Goal: Task Accomplishment & Management: Use online tool/utility

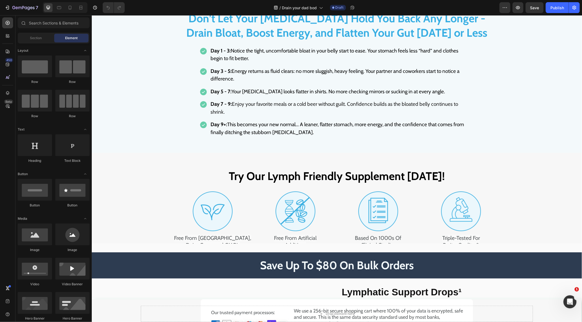
scroll to position [2348, 0]
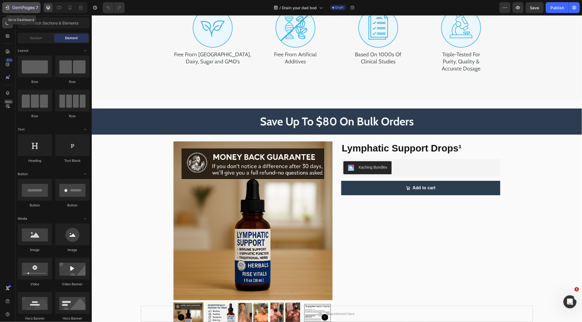
click at [28, 5] on div "7" at bounding box center [25, 7] width 26 height 7
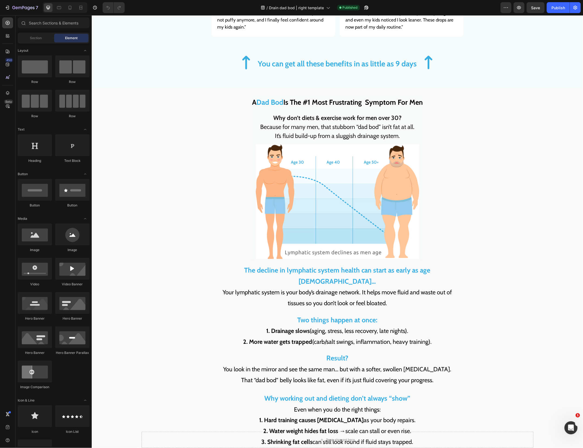
scroll to position [588, 0]
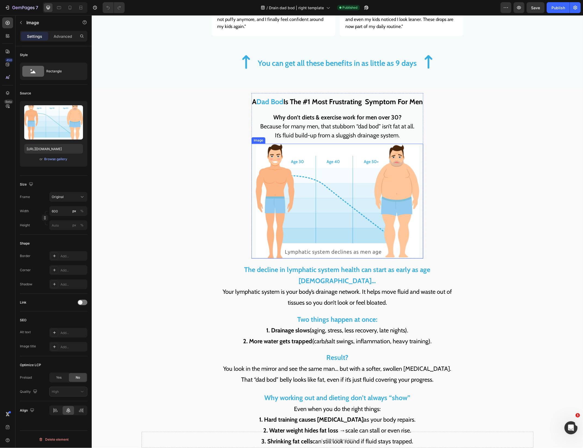
click at [307, 190] on img at bounding box center [337, 201] width 163 height 115
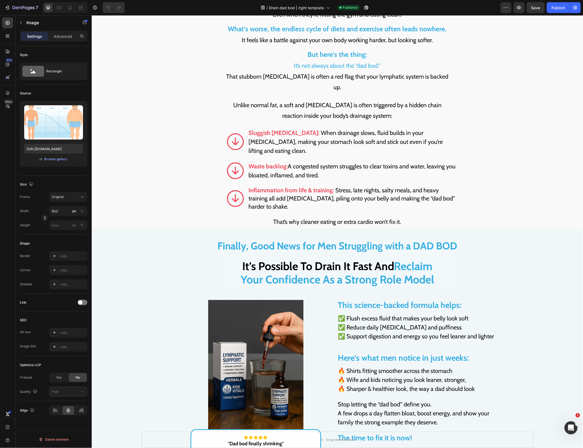
scroll to position [828, 0]
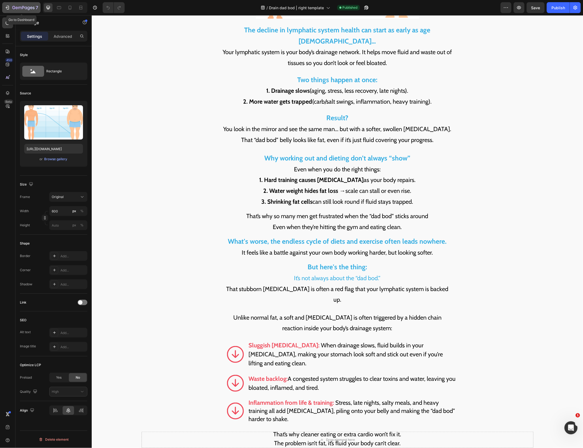
click at [19, 11] on button "7" at bounding box center [21, 7] width 38 height 11
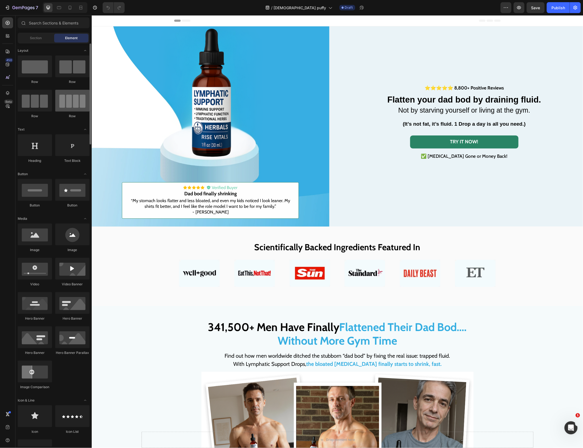
click at [85, 91] on div at bounding box center [72, 101] width 34 height 22
click at [98, 68] on img at bounding box center [210, 145] width 238 height 238
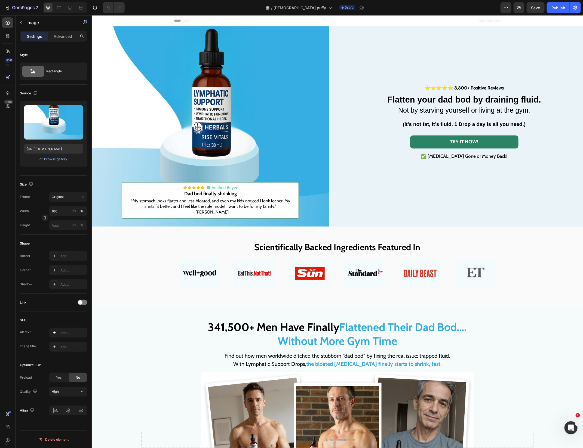
click at [284, 99] on img at bounding box center [210, 145] width 238 height 238
drag, startPoint x: 41, startPoint y: 115, endPoint x: 30, endPoint y: 118, distance: 11.4
click at [30, 118] on label at bounding box center [53, 122] width 59 height 34
click at [35, 127] on input "file" at bounding box center [54, 131] width 38 height 9
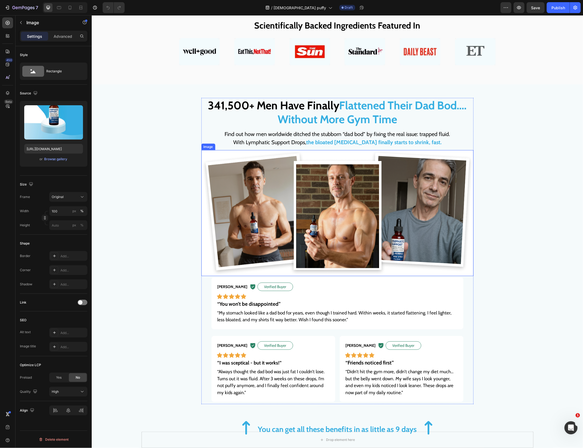
scroll to position [221, 0]
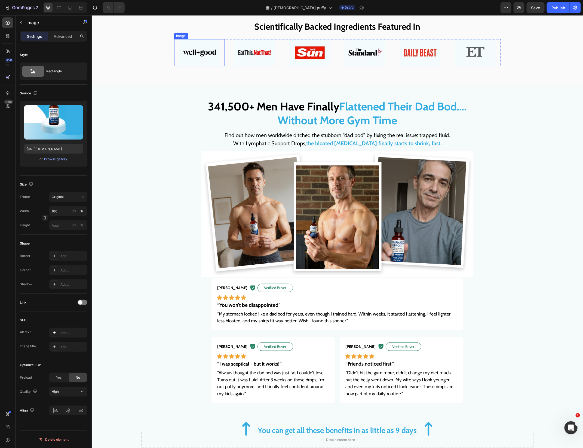
click at [205, 52] on img at bounding box center [199, 52] width 41 height 27
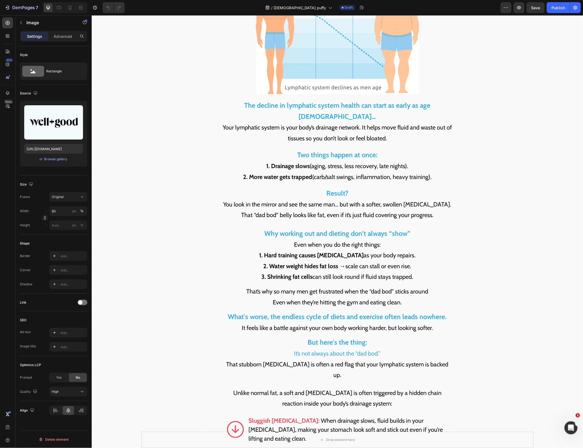
scroll to position [418, 0]
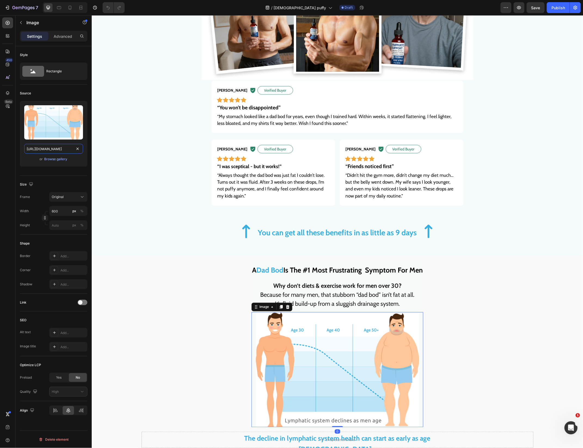
click at [58, 151] on input "[URL][DOMAIN_NAME]" at bounding box center [53, 149] width 59 height 10
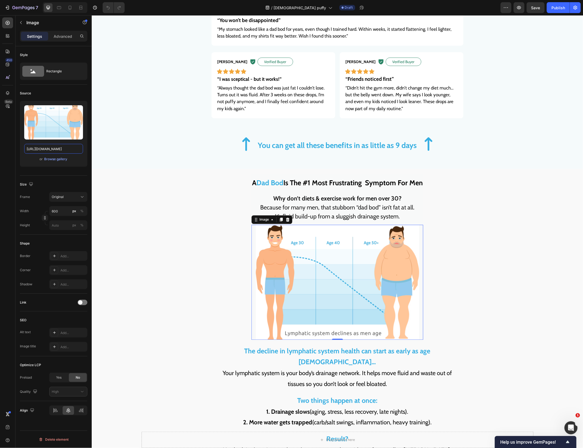
scroll to position [549, 0]
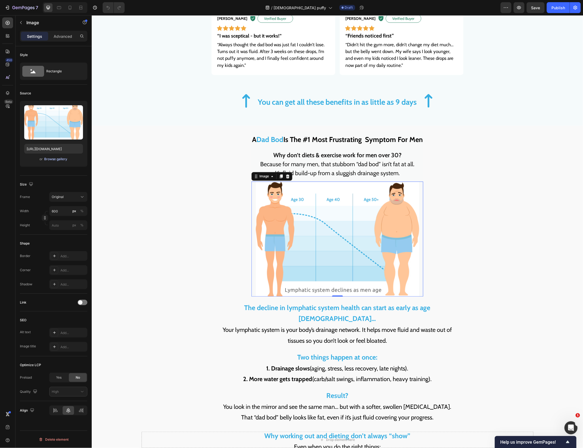
click at [55, 162] on button "Browse gallery" at bounding box center [56, 159] width 24 height 5
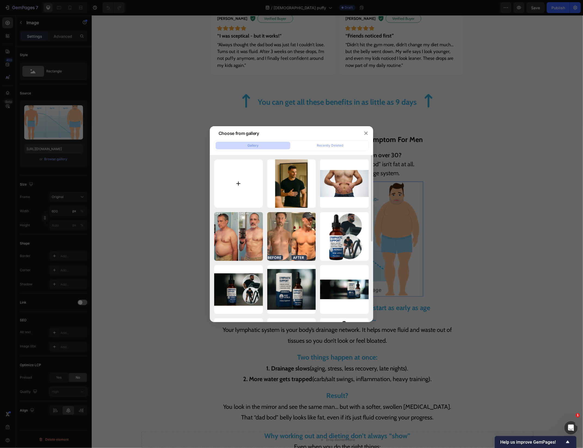
click at [234, 182] on input "file" at bounding box center [238, 184] width 49 height 49
type input "C:\fakepath\BEFORE (3).png"
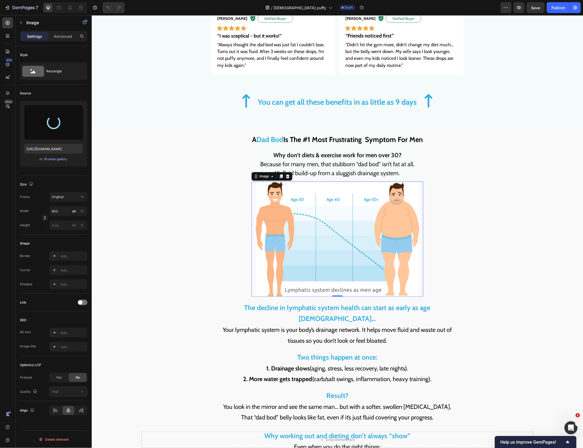
type input "[URL][DOMAIN_NAME]"
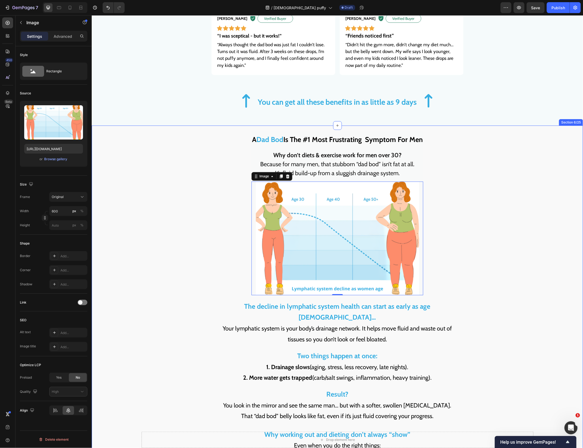
click at [195, 218] on div "A Dad Bod Is The #1 Most Frustrating Symptom For Men Heading Why don’t diets & …" at bounding box center [337, 428] width 485 height 594
click at [346, 217] on img at bounding box center [337, 239] width 163 height 114
click at [62, 163] on div "Upload Image [URL][DOMAIN_NAME] or Browse gallery" at bounding box center [54, 134] width 68 height 66
click at [62, 161] on div "Browse gallery" at bounding box center [55, 159] width 23 height 5
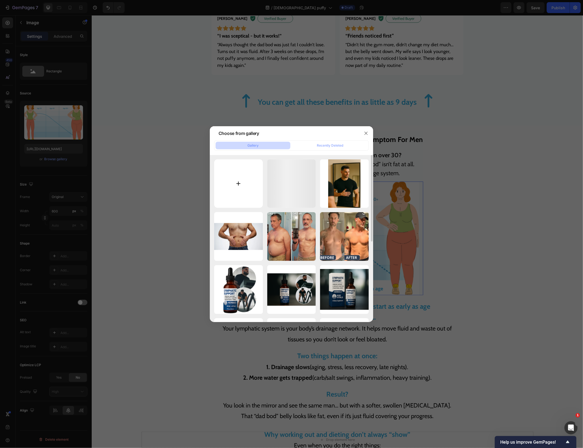
click at [252, 190] on input "file" at bounding box center [238, 184] width 49 height 49
type input "C:\fakepath\BEFORE (4).png"
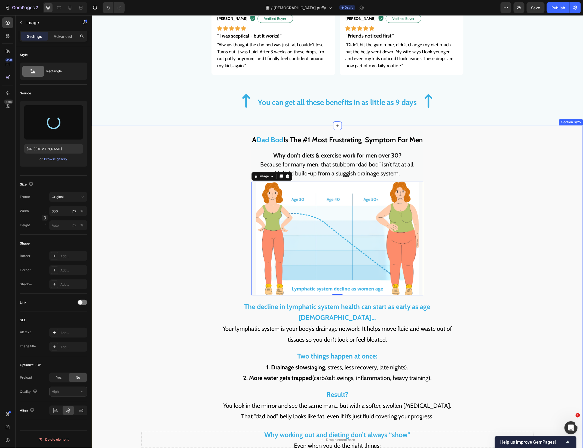
type input "[URL][DOMAIN_NAME]"
click at [216, 205] on div "A Dad Bod Is The #1 Most Frustrating Symptom For Men Heading Why don’t diets & …" at bounding box center [337, 428] width 485 height 594
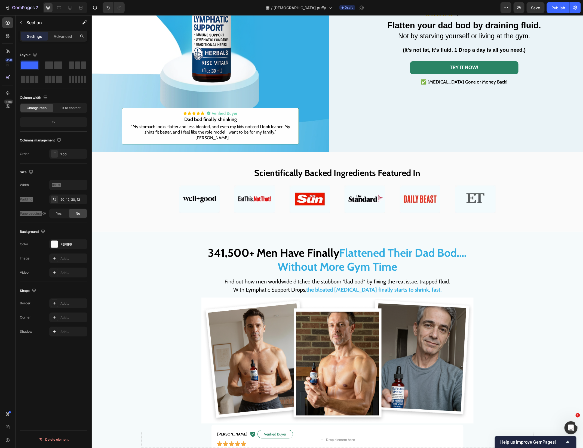
scroll to position [0, 0]
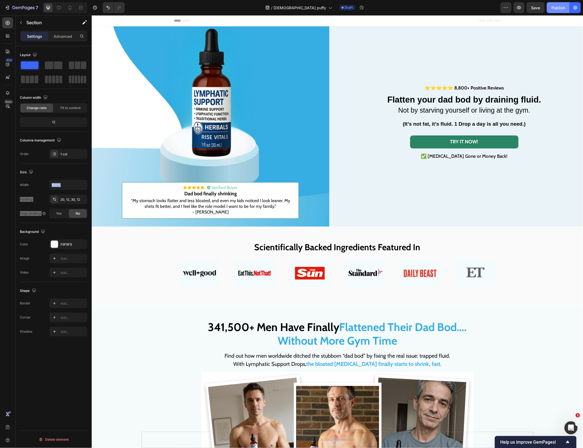
click at [563, 11] on button "Publish" at bounding box center [558, 7] width 23 height 11
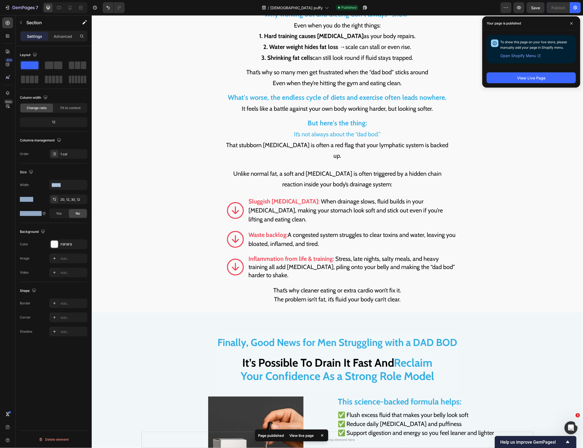
scroll to position [575, 0]
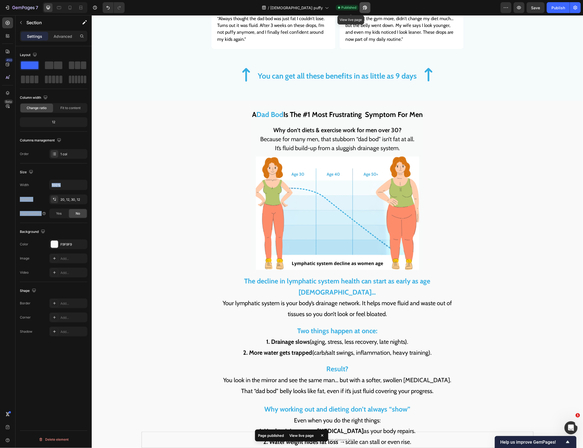
click at [362, 5] on icon "button" at bounding box center [364, 7] width 5 height 5
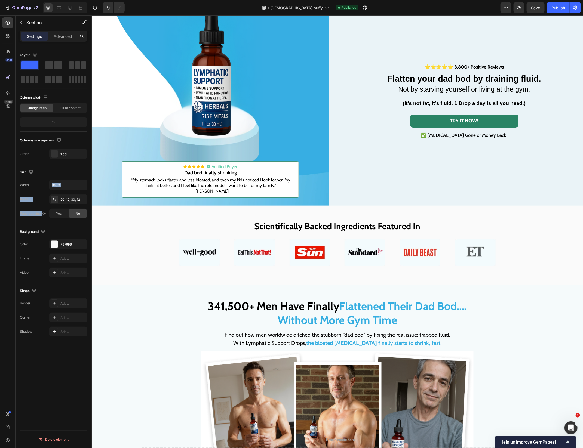
scroll to position [0, 0]
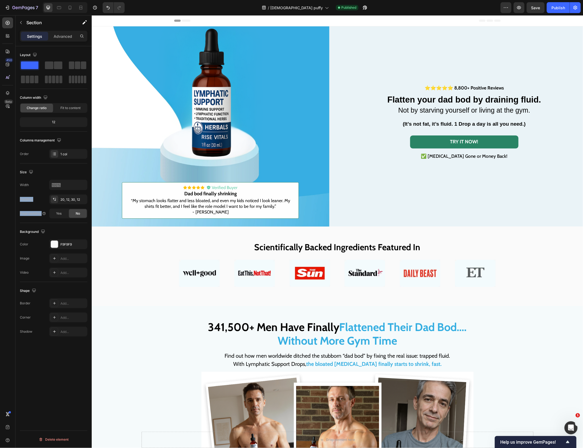
click at [412, 93] on div "⭐⭐⭐⭐⭐ 8,800+ Positive Reviews Text Block Flatten your dad bod by draining fluid…" at bounding box center [464, 122] width 155 height 76
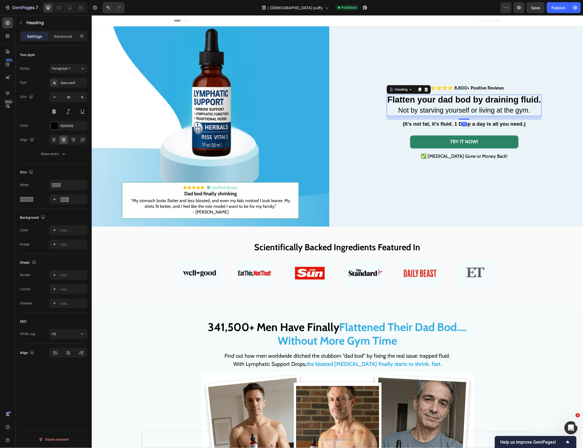
click at [412, 96] on strong "Flatten your dad bod by draining fluid." at bounding box center [464, 100] width 154 height 10
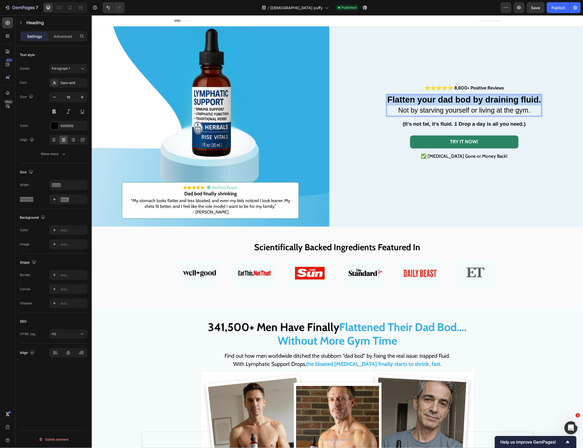
click at [412, 96] on strong "Flatten your dad bod by draining fluid." at bounding box center [464, 100] width 154 height 10
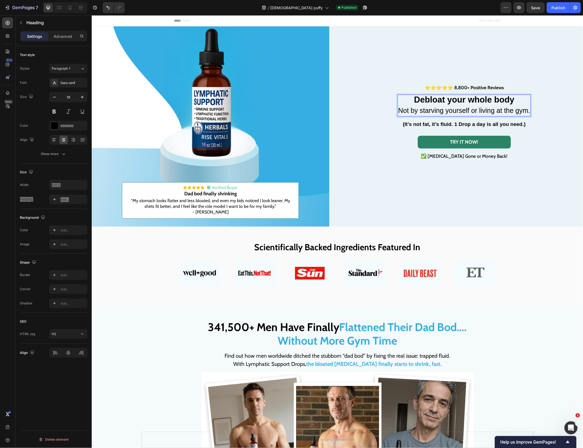
click at [427, 111] on span "Not by starving yourself or living at the gym." at bounding box center [464, 110] width 132 height 8
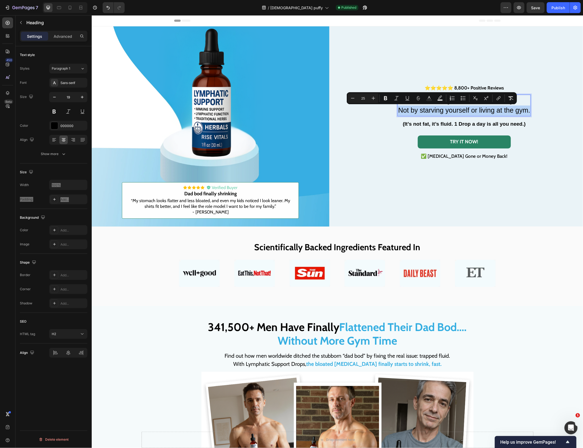
click at [427, 111] on span "Not by starving yourself or living at the gym." at bounding box center [464, 110] width 132 height 8
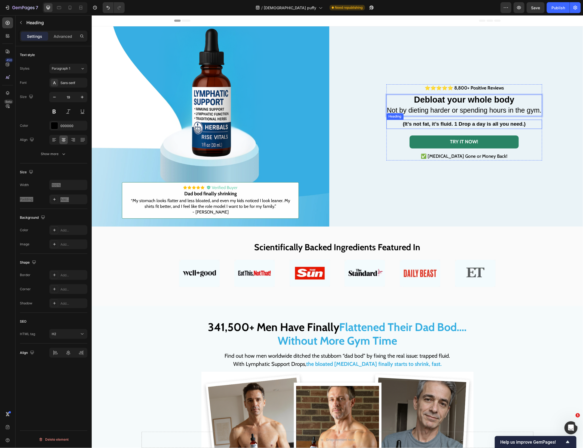
click at [421, 126] on strong "(It’s not fat, it’s fluid. 1 Drop a day is all you need.)" at bounding box center [464, 124] width 123 height 6
click at [444, 156] on p "✅ [MEDICAL_DATA] Gone or Money Back!" at bounding box center [464, 156] width 155 height 8
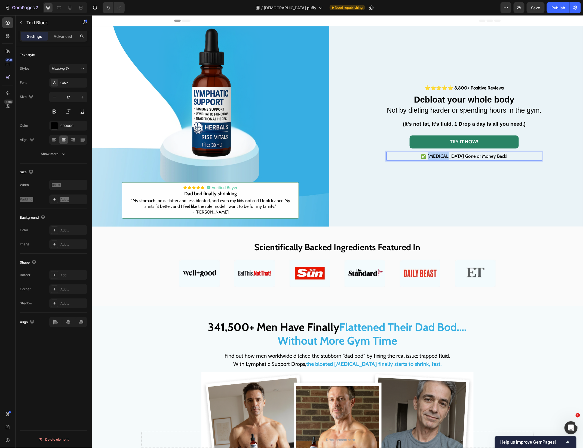
click at [444, 156] on p "✅ [MEDICAL_DATA] Gone or Money Back!" at bounding box center [464, 156] width 155 height 8
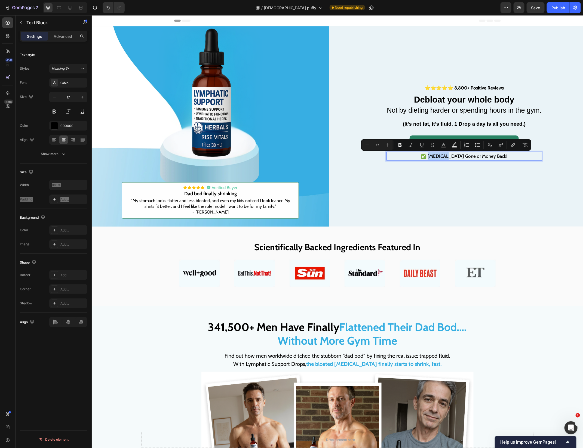
click at [444, 156] on p "✅ [MEDICAL_DATA] Gone or Money Back!" at bounding box center [464, 156] width 155 height 8
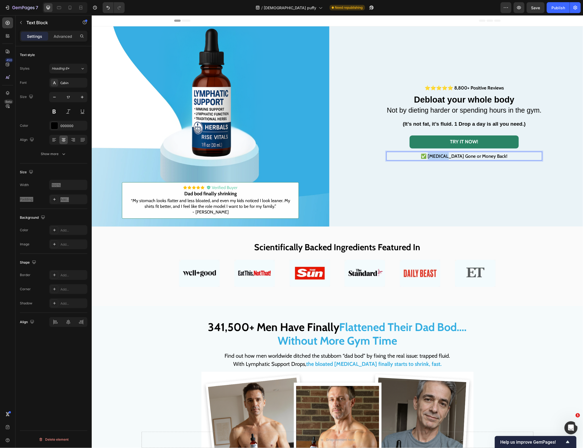
click at [444, 156] on p "✅ [MEDICAL_DATA] Gone or Money Back!" at bounding box center [464, 156] width 155 height 8
click at [217, 204] on span "“My stomach looks flatter and less bloated, and even my kids noticed I look lea…" at bounding box center [210, 203] width 159 height 11
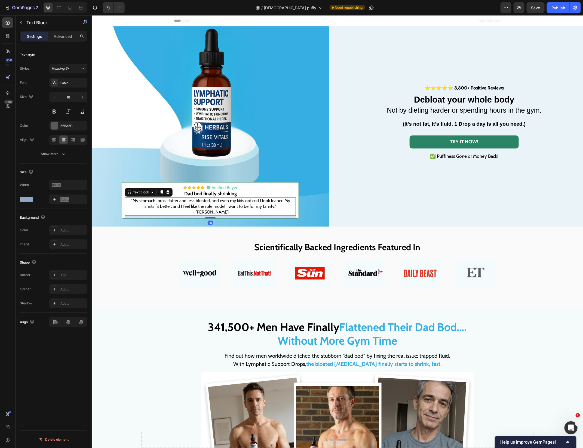
click at [217, 204] on span "“My stomach looks flatter and less bloated, and even my kids noticed I look lea…" at bounding box center [210, 203] width 159 height 11
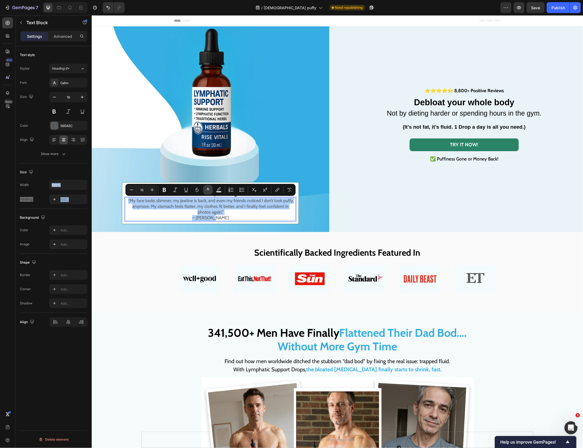
click at [208, 186] on button "color" at bounding box center [208, 190] width 10 height 10
type input "565A5C"
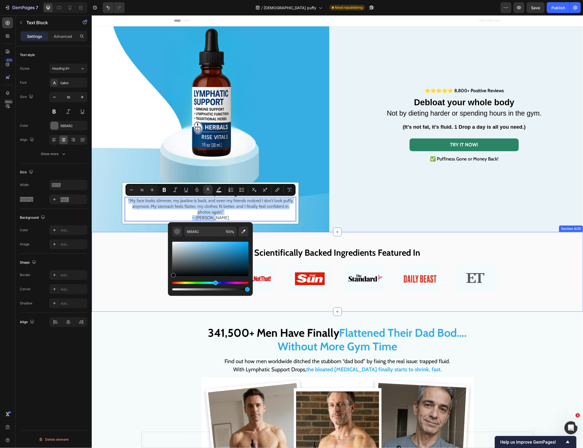
type input "000000"
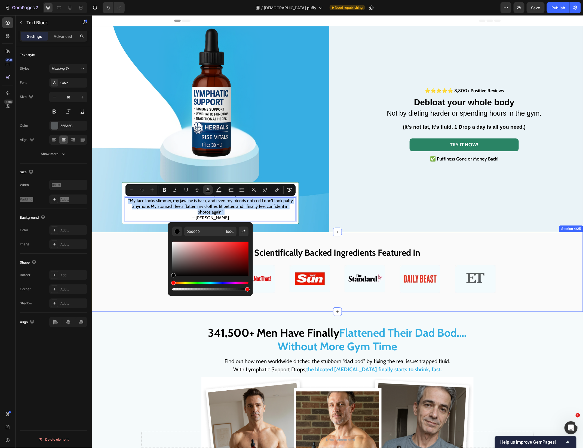
drag, startPoint x: 293, startPoint y: 272, endPoint x: 161, endPoint y: 284, distance: 132.0
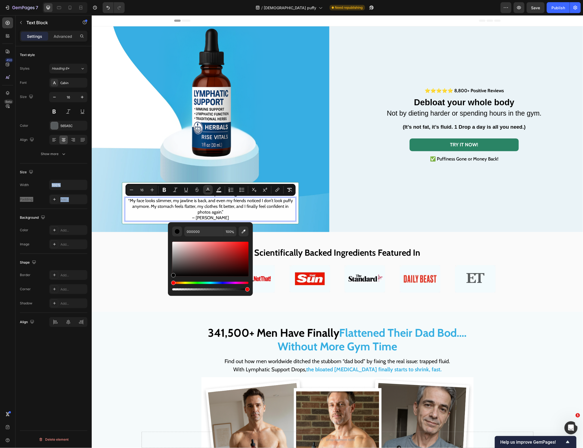
click at [238, 227] on div "000000 100 %" at bounding box center [210, 232] width 76 height 10
click at [235, 214] on p "“My face looks slimmer, my jawline is back, and even my friends noticed I don’t…" at bounding box center [210, 209] width 170 height 23
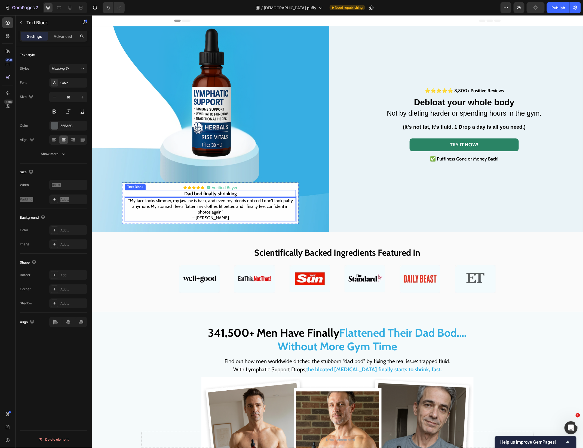
click at [239, 193] on p "Dad bod finally shrinking" at bounding box center [210, 194] width 170 height 6
click at [250, 228] on img at bounding box center [210, 145] width 238 height 238
click at [200, 204] on span "“My face looks slimmer, my jawline is back, and even my friends noticed I don’t…" at bounding box center [210, 206] width 165 height 17
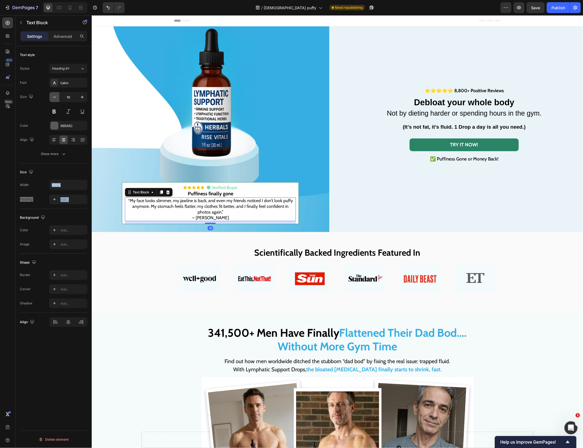
click at [56, 99] on icon "button" at bounding box center [54, 96] width 5 height 5
type input "15"
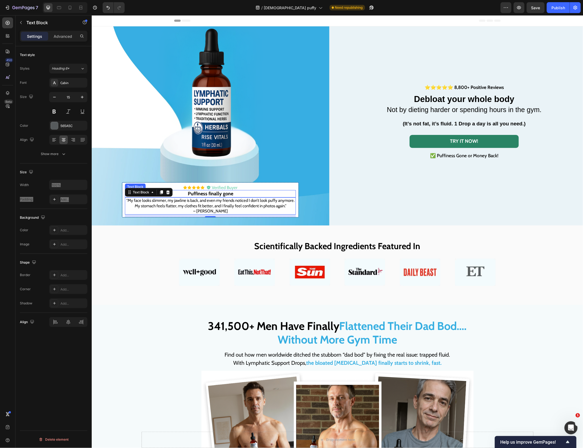
click at [201, 196] on strong "Puffiness finally gone" at bounding box center [210, 194] width 45 height 6
click at [203, 206] on span "“My face looks slimmer, my jawline is back, and even my friends noticed I don’t…" at bounding box center [210, 203] width 168 height 10
click at [203, 211] on p "“My face looks slimmer, my jawline is back, and even my friends noticed I don’t…" at bounding box center [210, 206] width 170 height 16
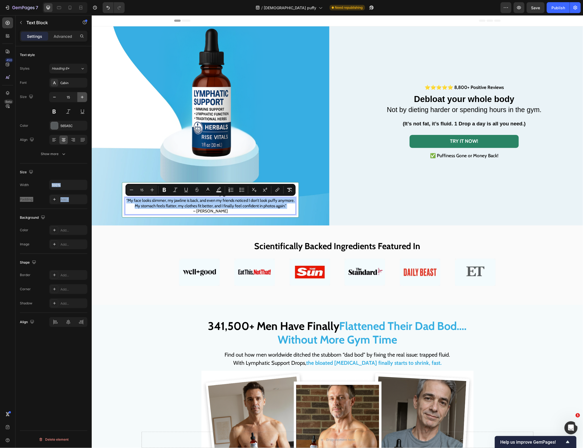
click at [81, 100] on icon "button" at bounding box center [81, 96] width 5 height 5
type input "16"
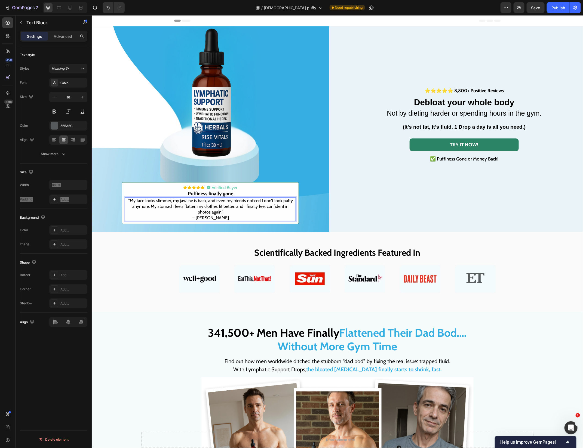
click at [208, 217] on span "– [PERSON_NAME]" at bounding box center [210, 217] width 37 height 5
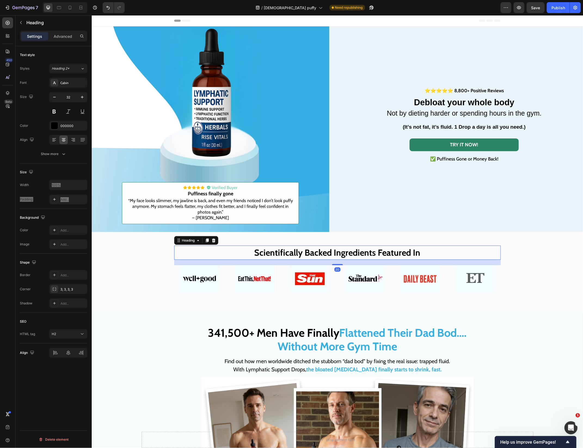
click at [208, 249] on h2 "Scientifically Backed Ingredients Featured In" at bounding box center [337, 253] width 327 height 14
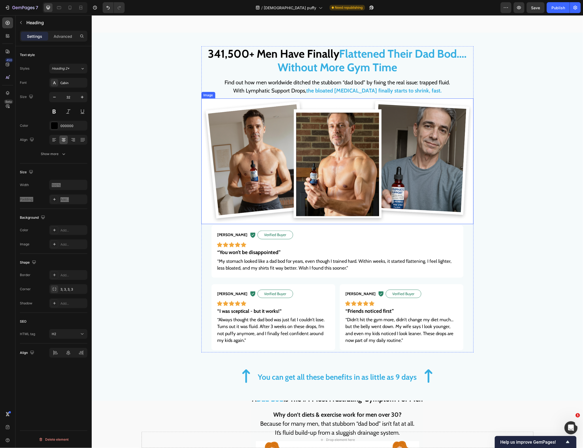
scroll to position [274, 0]
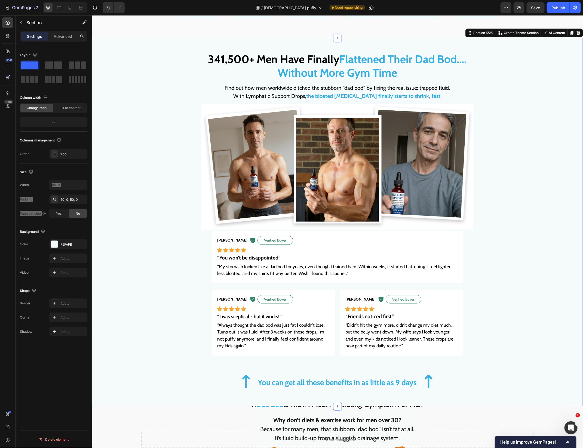
click at [540, 243] on div "341,500+ Men Have Finally Flattened Their Dad Bod.... Without More Gym Time Hea…" at bounding box center [336, 221] width 491 height 341
click at [250, 53] on h2 "341,500+ Men Have Finally Flattened Their Dad Bod.... Without More Gym Time" at bounding box center [337, 65] width 260 height 29
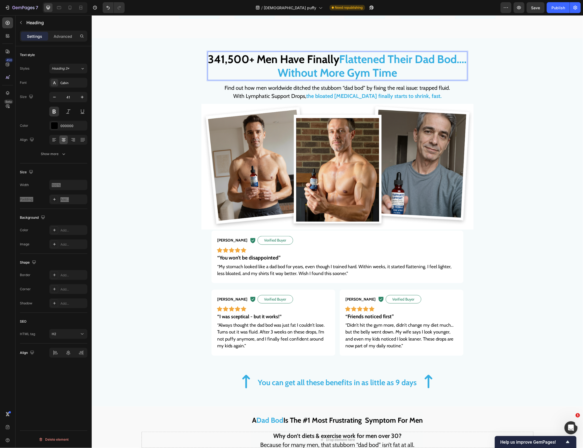
click at [250, 53] on h2 "341,500+ Men Have Finally Flattened Their Dad Bod.... Without More Gym Time" at bounding box center [337, 65] width 260 height 29
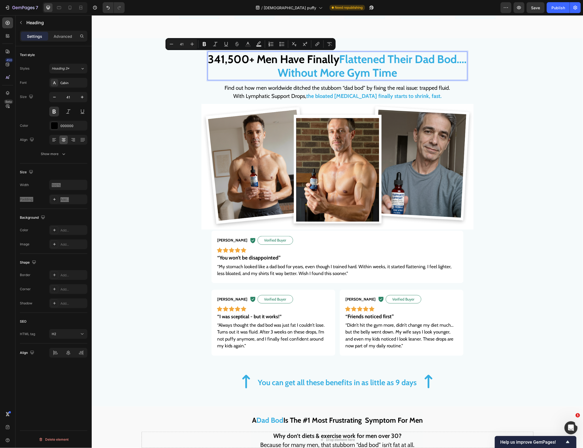
click at [264, 58] on p "341,500+ Men Have Finally Flattened Their Dad Bod.... Without More Gym Time" at bounding box center [337, 65] width 259 height 27
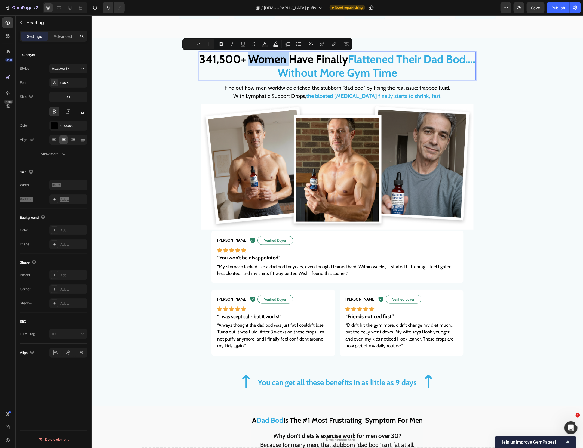
drag, startPoint x: 287, startPoint y: 61, endPoint x: 247, endPoint y: 55, distance: 39.8
click at [247, 55] on p "341,500+ Women Have Finally Flattened Their Dad Bod.... Without More Gym Time" at bounding box center [337, 65] width 276 height 27
click at [370, 66] on span "Without More Gym Time" at bounding box center [336, 73] width 119 height 14
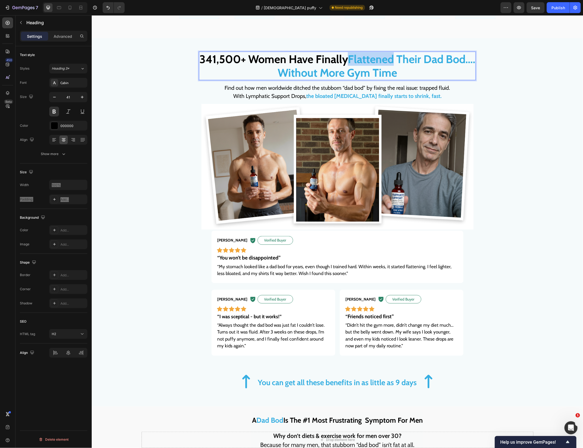
click at [370, 66] on span "Without More Gym Time" at bounding box center [336, 73] width 119 height 14
click at [434, 57] on span "Debloate Their Dad Bod...." at bounding box center [411, 59] width 126 height 14
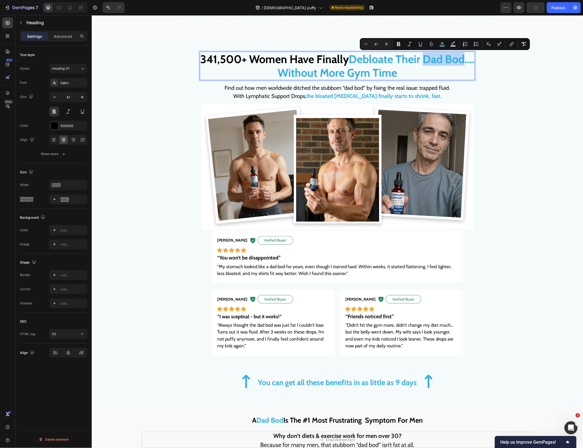
drag, startPoint x: 425, startPoint y: 60, endPoint x: 465, endPoint y: 56, distance: 40.3
click at [465, 56] on span "Debloate Their Dad Bod...." at bounding box center [411, 59] width 126 height 14
click at [372, 56] on span "Debloate Their Dad Bod...." at bounding box center [411, 59] width 126 height 14
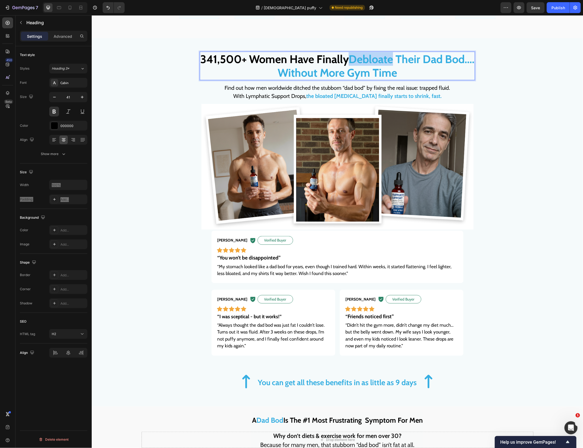
click at [372, 56] on span "Debloate Their Dad Bod...." at bounding box center [411, 59] width 126 height 14
click at [439, 63] on span "Debloat Their Dad Bod...." at bounding box center [411, 59] width 120 height 14
click at [456, 62] on span "Debloat Their Dad Bod...." at bounding box center [411, 59] width 120 height 14
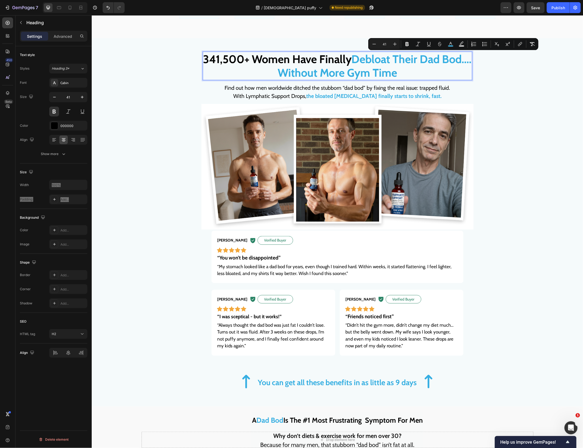
click at [427, 65] on span "Debloat Their Dad Bod...." at bounding box center [411, 59] width 120 height 14
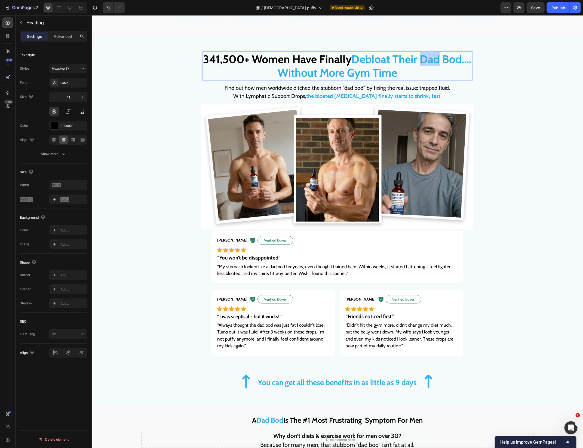
click at [427, 65] on span "Debloat Their Dad Bod...." at bounding box center [411, 59] width 120 height 14
click at [458, 56] on span "Debloat Their Body Bod...." at bounding box center [411, 59] width 126 height 14
click at [391, 62] on span "Debloat Their Body...." at bounding box center [411, 59] width 103 height 14
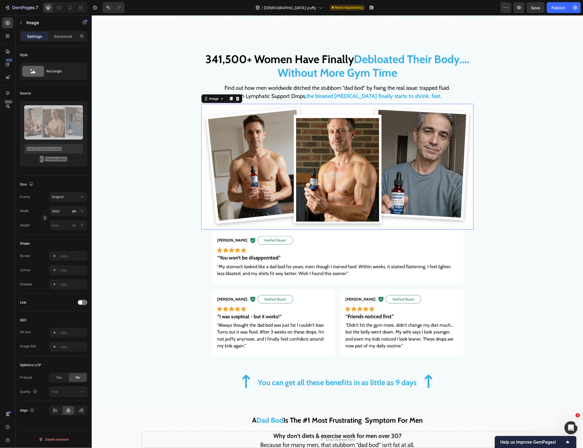
click at [422, 109] on img at bounding box center [337, 167] width 272 height 126
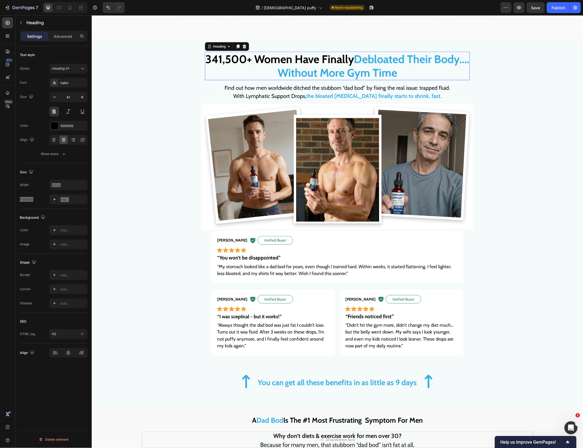
click at [393, 70] on span "Without More Gym Time" at bounding box center [336, 73] width 119 height 14
click at [365, 66] on span "Without More Gym Time" at bounding box center [336, 73] width 119 height 14
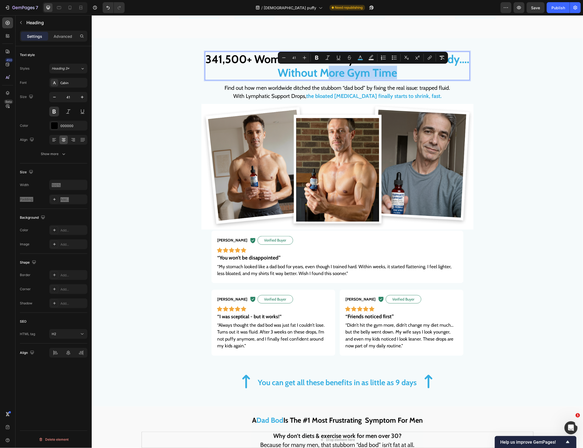
drag, startPoint x: 407, startPoint y: 72, endPoint x: 327, endPoint y: 72, distance: 79.2
click at [327, 72] on p "341,500+ Women Have Finally Debloated Their Body.... Without More Gym Time" at bounding box center [337, 65] width 264 height 27
click at [377, 95] on strong "the bloated [MEDICAL_DATA] finally starts to shrink, fast." at bounding box center [373, 96] width 135 height 7
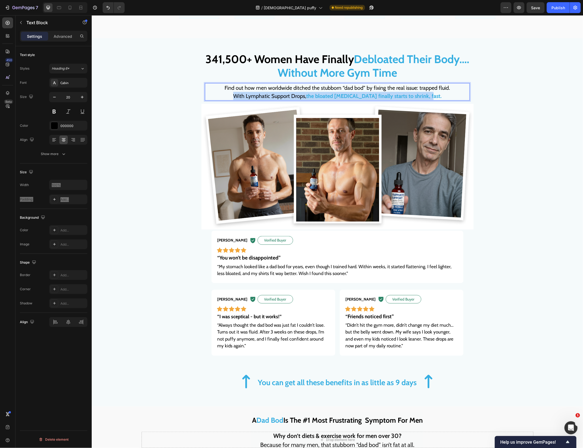
click at [377, 95] on strong "the bloated [MEDICAL_DATA] finally starts to shrink, fast." at bounding box center [373, 96] width 135 height 7
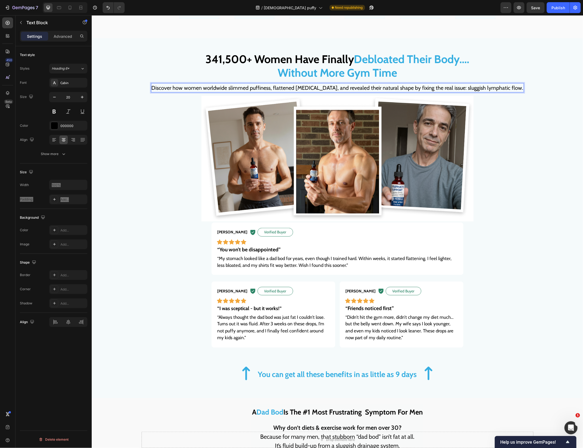
click at [456, 89] on p "Discover how women worldwide slimmed puffiness, flattened [MEDICAL_DATA], and r…" at bounding box center [337, 88] width 372 height 8
click at [507, 87] on p "Discover how women worldwide slimmed puffiness, flattened [MEDICAL_DATA], and r…" at bounding box center [337, 88] width 372 height 8
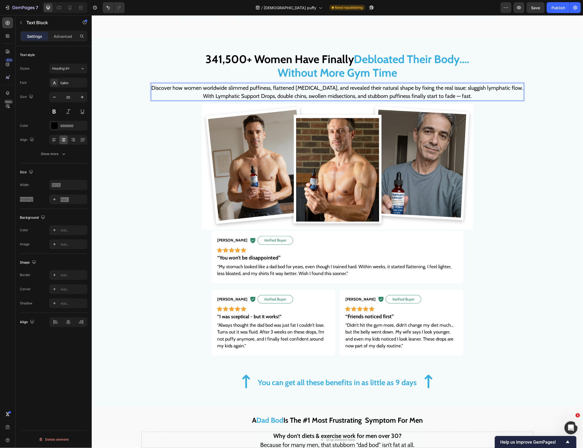
click at [328, 88] on p "Discover how women worldwide slimmed puffiness, flattened [MEDICAL_DATA], and r…" at bounding box center [337, 92] width 372 height 16
click at [358, 88] on p "Discover how women worldwide slimmed puffiness, flattened [MEDICAL_DATA], and r…" at bounding box center [337, 92] width 372 height 16
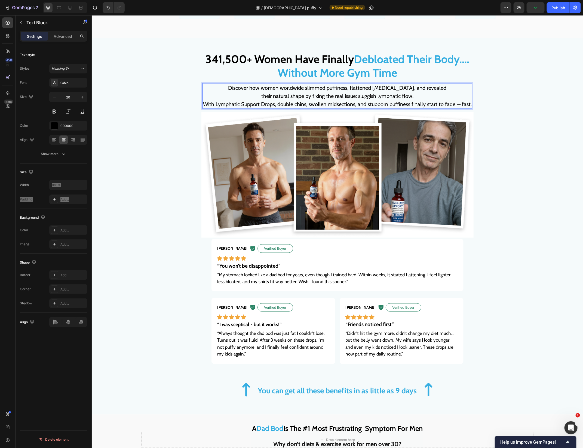
click at [359, 106] on p "Discover how women worldwide slimmed puffiness, flattened [MEDICAL_DATA], and r…" at bounding box center [337, 96] width 269 height 24
click at [359, 105] on p "Discover how women worldwide slimmed puffiness, flattened [MEDICAL_DATA], and r…" at bounding box center [337, 96] width 269 height 24
click at [357, 105] on p "Discover how women worldwide slimmed puffiness, flattened [MEDICAL_DATA], and r…" at bounding box center [337, 96] width 269 height 24
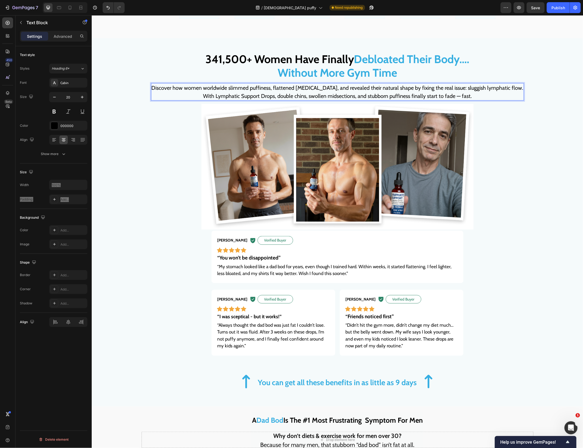
click at [294, 89] on p "Discover how women worldwide slimmed puffiness, flattened [MEDICAL_DATA], and r…" at bounding box center [337, 92] width 372 height 16
click at [316, 125] on img at bounding box center [337, 167] width 272 height 126
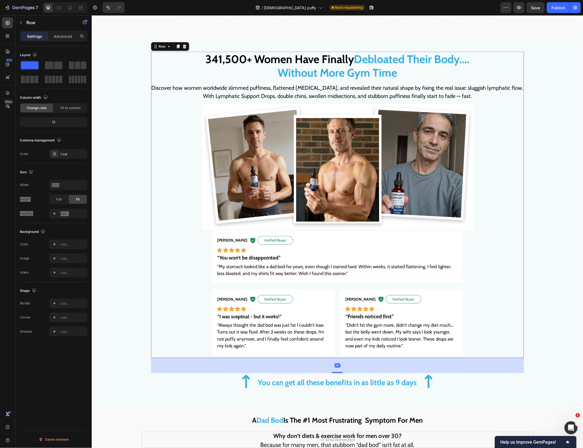
click at [376, 101] on div "341,500+ Women Have Finally Debloated Their Body.... Without More Gym Time Head…" at bounding box center [337, 204] width 373 height 306
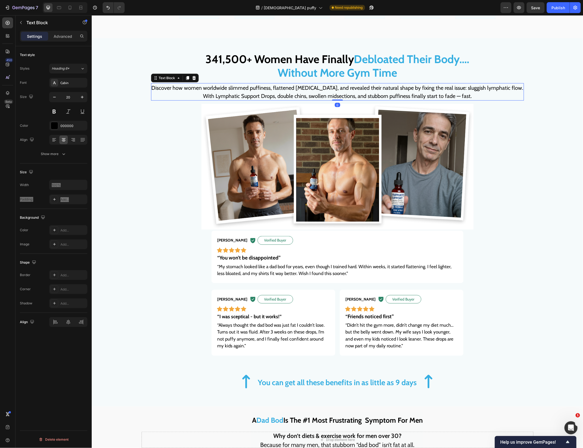
click at [391, 87] on p "Discover how women worldwide slimmed puffiness, flattened [MEDICAL_DATA], and r…" at bounding box center [337, 92] width 372 height 16
drag, startPoint x: 22, startPoint y: 7, endPoint x: 12, endPoint y: 7, distance: 10.3
click at [22, 7] on icon "button" at bounding box center [23, 7] width 2 height 3
